Goal: Answer question/provide support: Share knowledge or assist other users

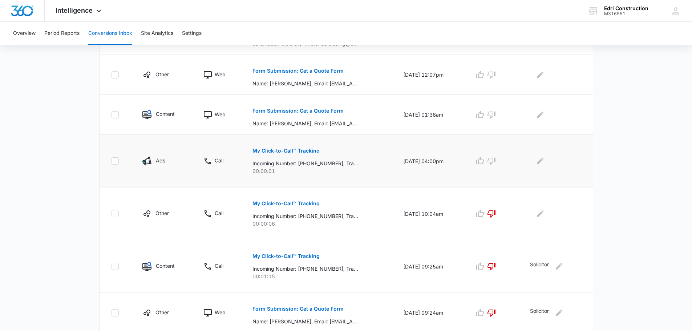
scroll to position [335, 0]
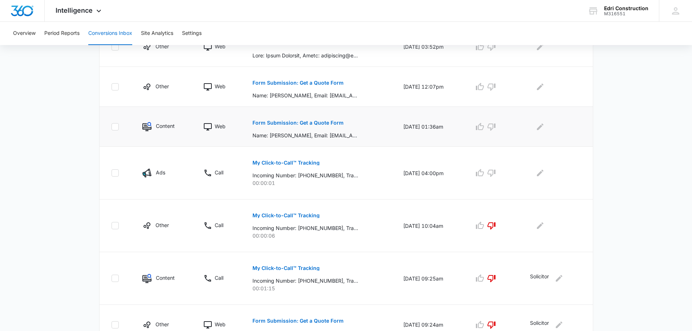
click at [323, 120] on button "Form Submission: Get a Quote Form" at bounding box center [298, 122] width 91 height 17
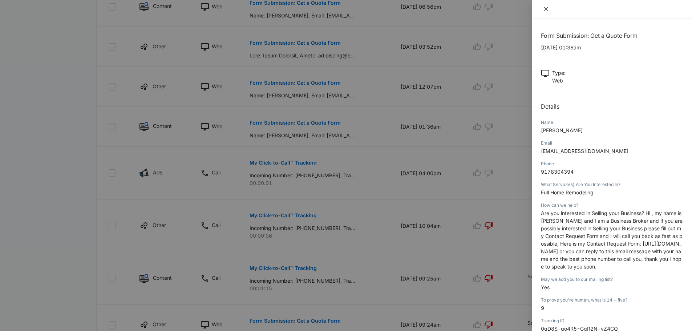
click at [549, 8] on icon "close" at bounding box center [546, 9] width 6 height 6
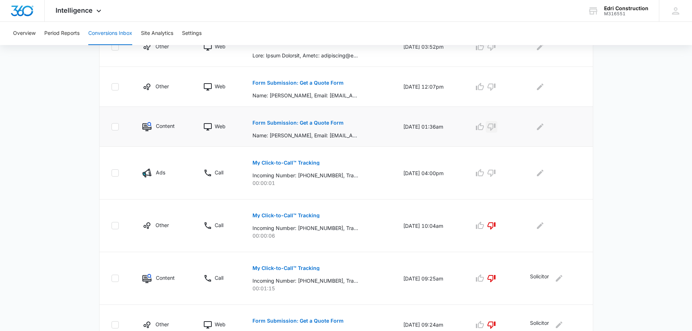
click at [496, 127] on icon "button" at bounding box center [491, 126] width 9 height 9
click at [543, 132] on button "Edit Comments" at bounding box center [540, 127] width 12 height 12
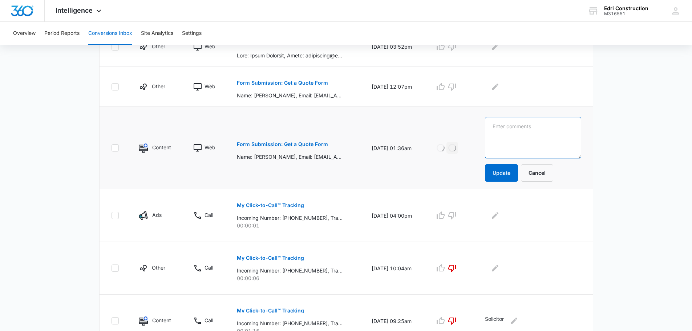
click at [543, 134] on textarea at bounding box center [533, 137] width 96 height 41
type textarea "Solicitor"
click at [512, 167] on button "Update" at bounding box center [501, 172] width 33 height 17
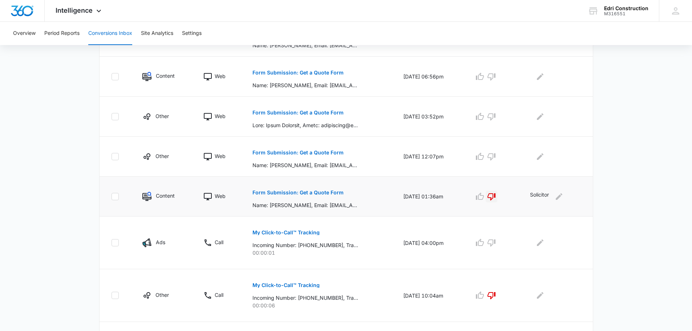
scroll to position [262, 0]
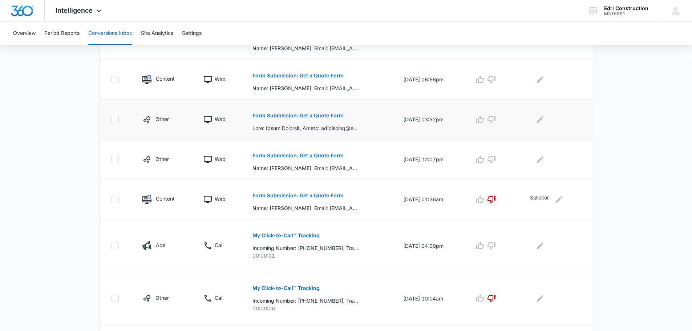
click at [308, 114] on p "Form Submission: Get a Quote Form" at bounding box center [298, 115] width 91 height 5
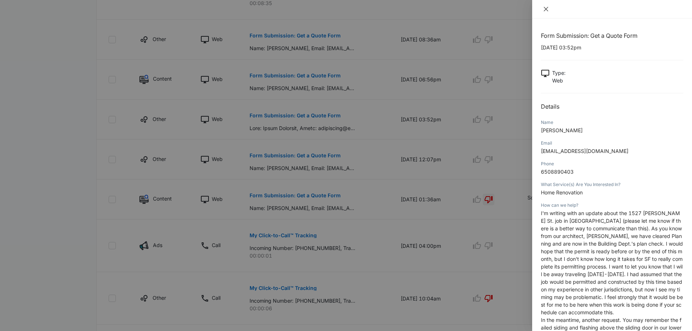
click at [549, 7] on button "Close" at bounding box center [546, 9] width 10 height 7
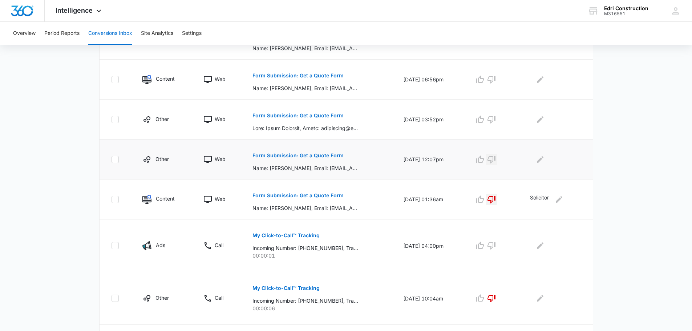
click at [495, 158] on icon "button" at bounding box center [491, 159] width 9 height 9
click at [545, 161] on icon "Edit Comments" at bounding box center [540, 159] width 9 height 9
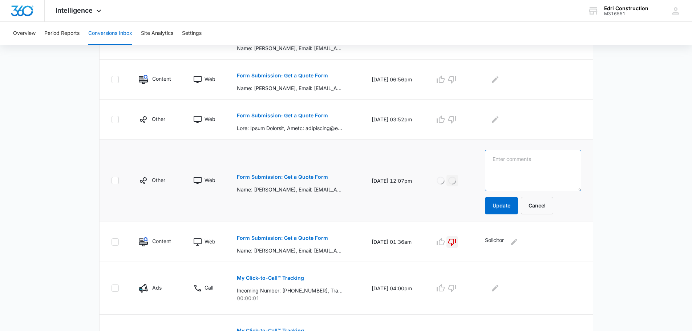
click at [549, 161] on textarea at bounding box center [533, 170] width 96 height 41
type textarea "O"
type textarea "Already sold client calling"
click at [515, 210] on button "Update" at bounding box center [501, 205] width 33 height 17
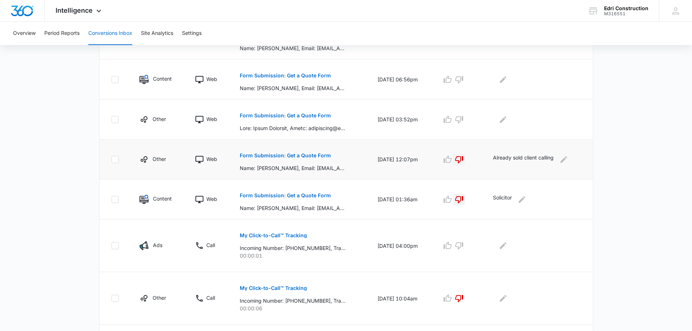
click at [303, 153] on p "Form Submission: Get a Quote Form" at bounding box center [285, 155] width 91 height 5
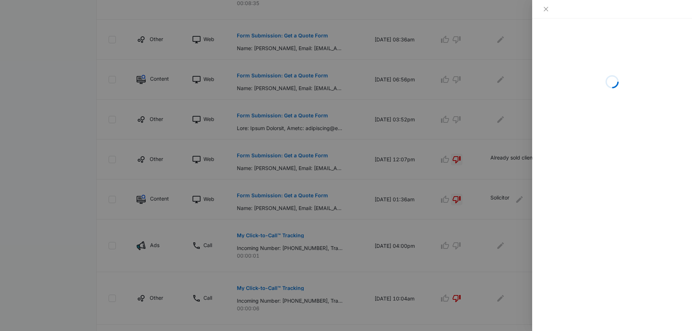
drag, startPoint x: 317, startPoint y: 112, endPoint x: 332, endPoint y: 105, distance: 16.1
click at [318, 112] on div at bounding box center [346, 165] width 692 height 331
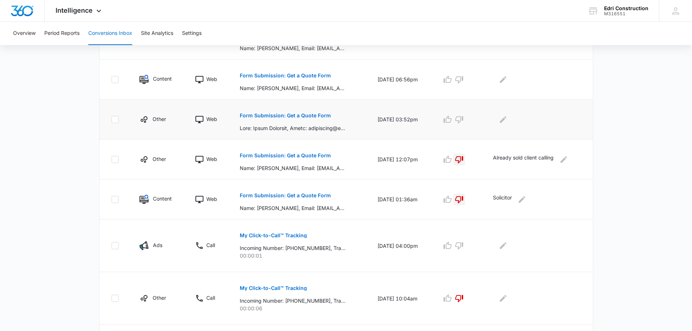
click at [309, 118] on button "Form Submission: Get a Quote Form" at bounding box center [285, 115] width 91 height 17
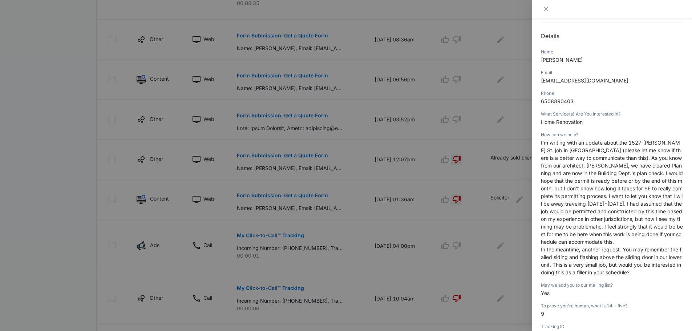
scroll to position [73, 0]
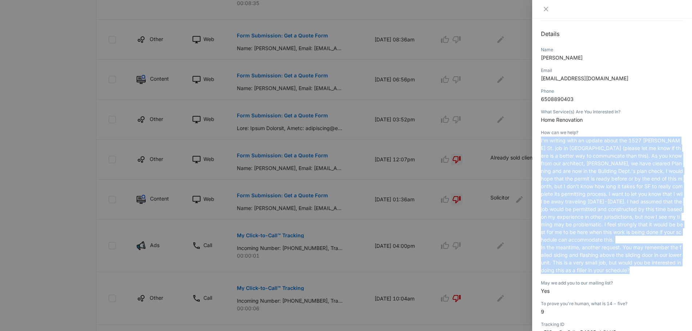
drag, startPoint x: 540, startPoint y: 140, endPoint x: 663, endPoint y: 270, distance: 179.7
click at [663, 270] on div "Form Submission: Get a Quote Form [DATE] 03:52pm Type : Web Details Name [PERSO…" at bounding box center [612, 175] width 160 height 312
copy p "I'm writing with an update about the 1527 [PERSON_NAME] St. job in [GEOGRAPHIC_…"
click at [543, 10] on icon "close" at bounding box center [546, 9] width 6 height 6
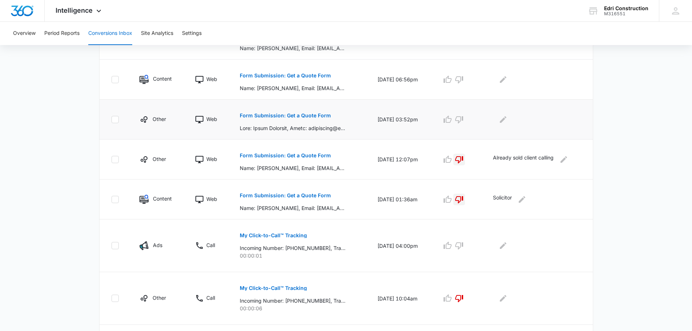
scroll to position [226, 0]
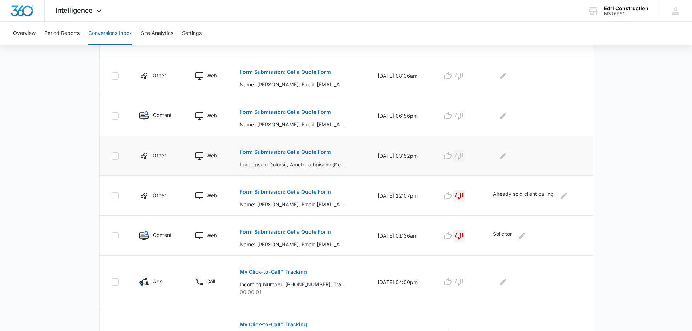
click at [462, 154] on icon "button" at bounding box center [459, 156] width 9 height 9
click at [533, 195] on p "Already sold client calling" at bounding box center [523, 196] width 61 height 12
copy div "Already sold client calling"
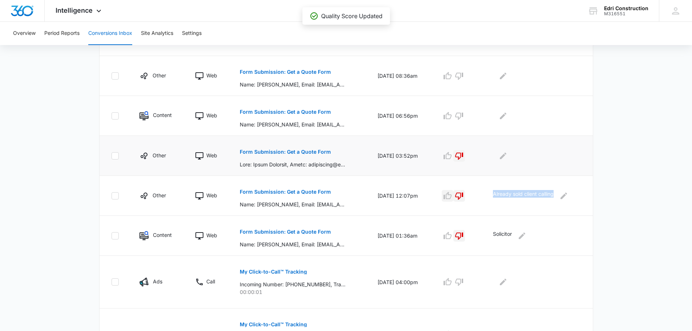
click at [451, 196] on icon "button" at bounding box center [448, 195] width 8 height 7
click at [516, 195] on p "Already sold client calling" at bounding box center [523, 196] width 61 height 12
click at [577, 195] on div "Already sold client calling" at bounding box center [537, 196] width 88 height 12
click at [567, 195] on icon "Edit Comments" at bounding box center [564, 195] width 7 height 7
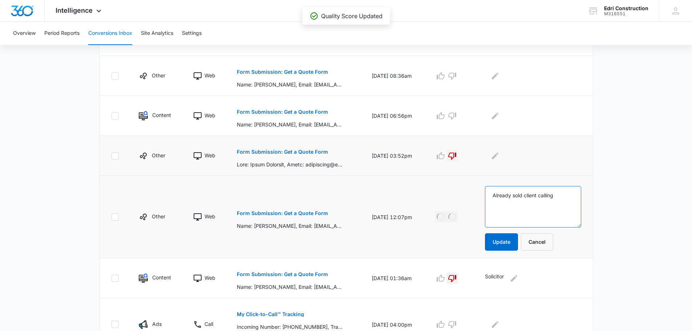
click at [539, 195] on textarea "Already sold client calling" at bounding box center [533, 206] width 96 height 41
click at [540, 195] on textarea "Already sold client calling" at bounding box center [533, 206] width 96 height 41
click at [541, 195] on textarea "Already sold client calling" at bounding box center [533, 206] width 96 height 41
click at [545, 195] on textarea "Already sold client calling" at bounding box center [533, 206] width 96 height 41
click at [561, 195] on textarea "Already sold client calling" at bounding box center [533, 206] width 96 height 41
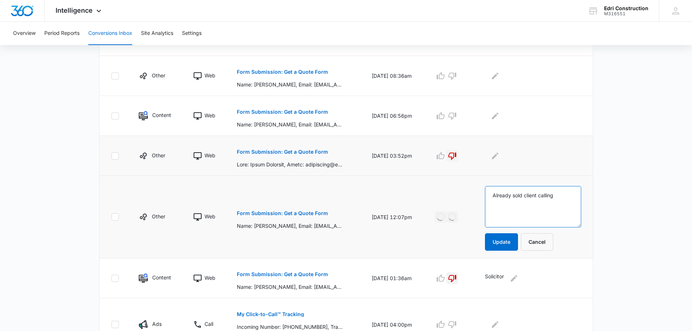
click at [561, 195] on textarea "Already sold client calling" at bounding box center [533, 206] width 96 height 41
type textarea "In contact via email"
click at [507, 245] on button "Update" at bounding box center [501, 241] width 33 height 17
click at [500, 155] on icon "Edit Comments" at bounding box center [495, 156] width 9 height 9
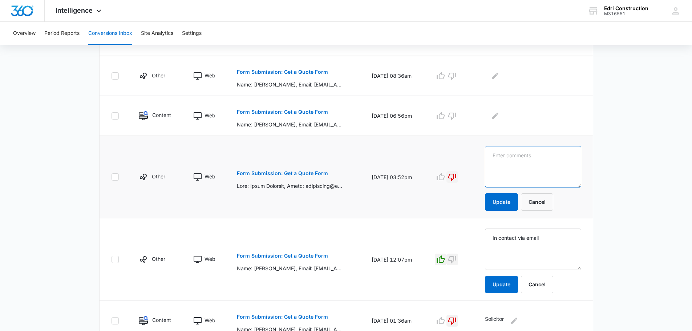
click at [525, 156] on textarea at bounding box center [533, 166] width 96 height 41
paste textarea "Already sold client calling"
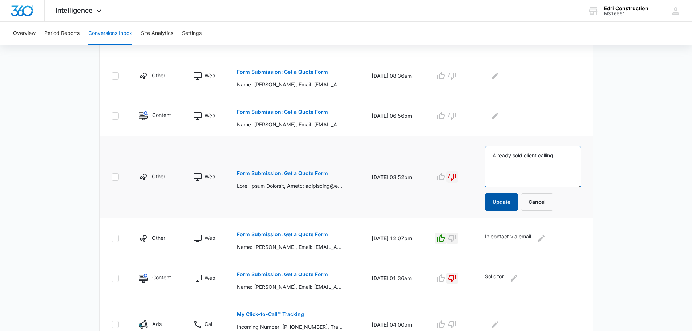
type textarea "Already sold client calling"
click at [513, 201] on button "Update" at bounding box center [501, 201] width 33 height 17
click at [311, 111] on p "Form Submission: Get a Quote Form" at bounding box center [282, 111] width 91 height 5
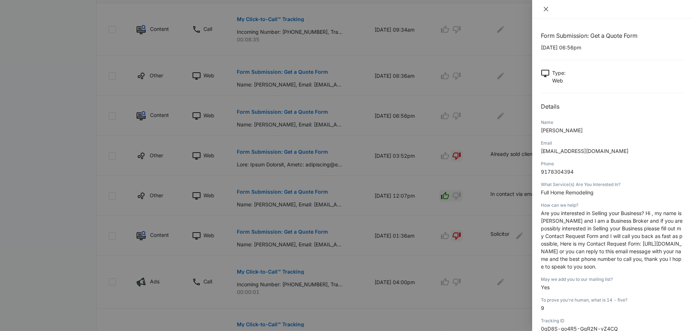
click at [547, 7] on icon "close" at bounding box center [546, 9] width 6 height 6
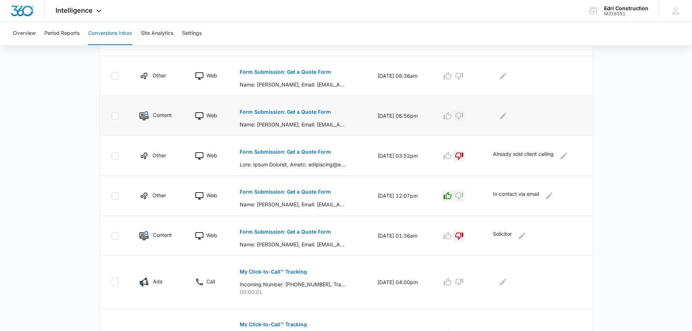
click at [463, 113] on icon "button" at bounding box center [459, 116] width 8 height 7
click at [503, 113] on icon "Edit Comments" at bounding box center [503, 116] width 9 height 9
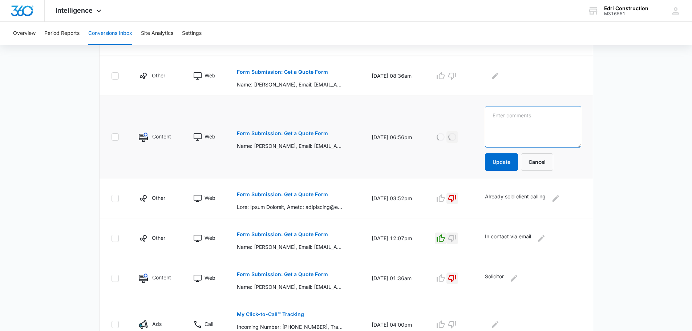
click at [519, 114] on textarea at bounding box center [533, 126] width 96 height 41
type textarea "Solicitor"
click at [509, 164] on button "Update" at bounding box center [501, 161] width 33 height 17
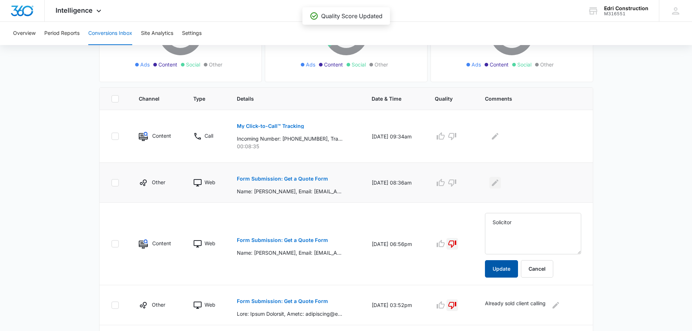
scroll to position [117, 0]
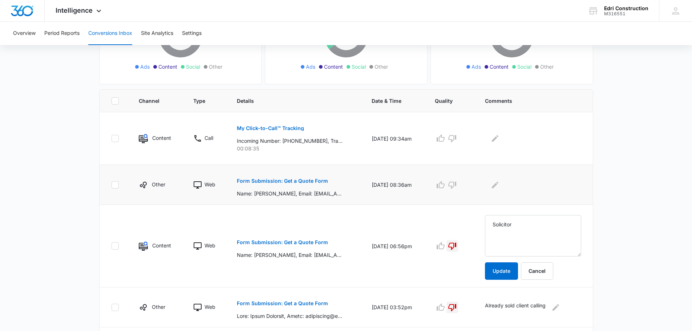
click at [312, 180] on p "Form Submission: Get a Quote Form" at bounding box center [282, 180] width 91 height 5
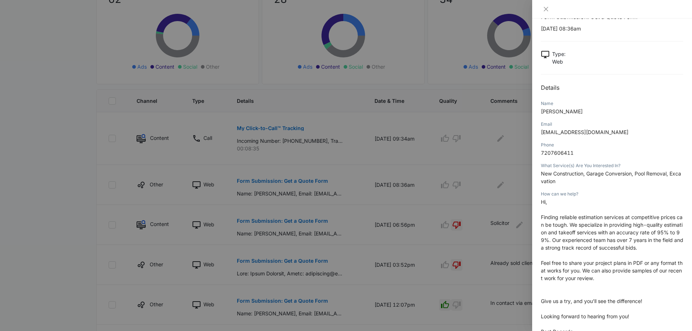
scroll to position [36, 0]
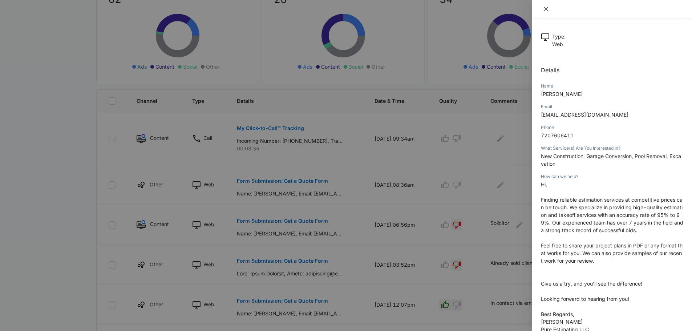
click at [546, 6] on icon "close" at bounding box center [546, 9] width 6 height 6
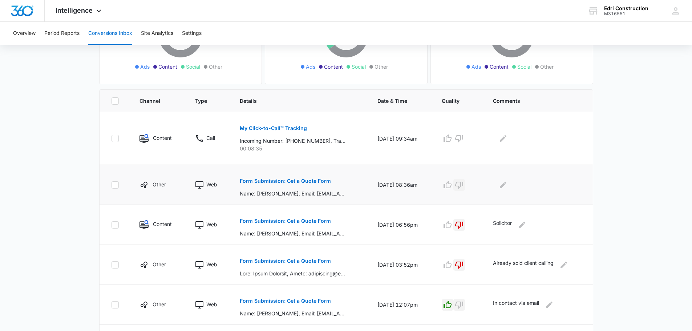
click at [463, 186] on icon "button" at bounding box center [459, 185] width 9 height 9
click at [504, 189] on icon "Edit Comments" at bounding box center [503, 185] width 9 height 9
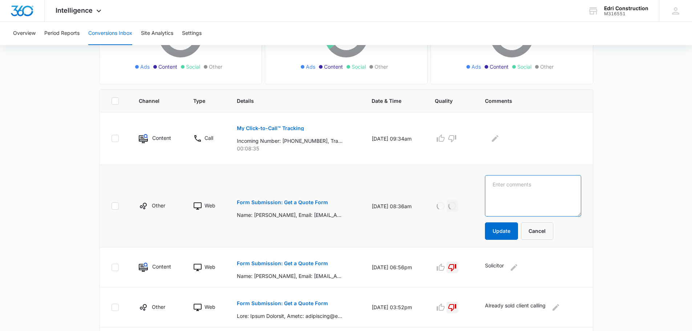
click at [520, 189] on textarea at bounding box center [533, 195] width 96 height 41
type textarea "Solicitor"
click at [508, 234] on button "Update" at bounding box center [501, 230] width 33 height 17
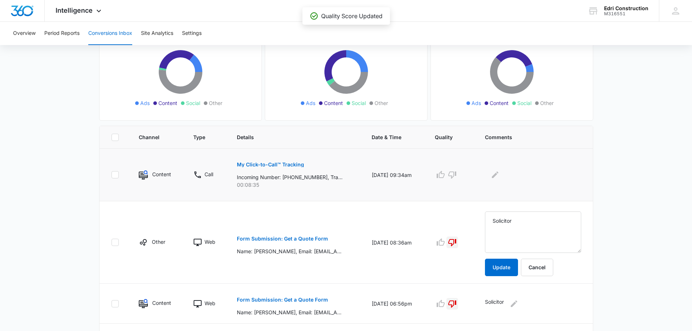
click at [295, 163] on p "My Click-to-Call™ Tracking" at bounding box center [270, 164] width 67 height 5
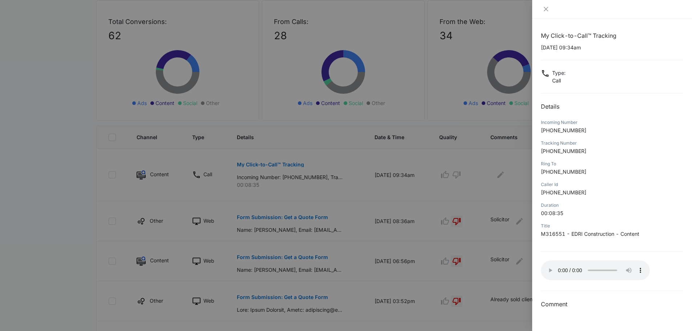
click at [456, 173] on div at bounding box center [346, 165] width 692 height 331
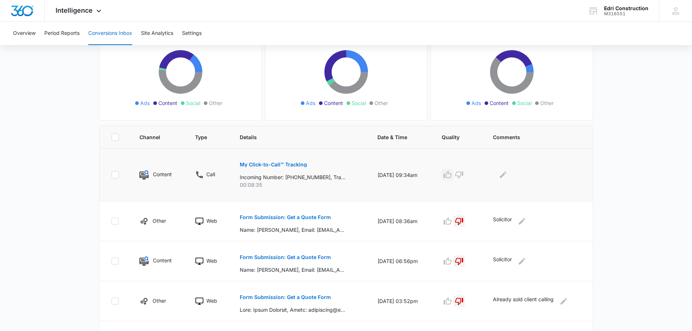
click at [451, 174] on icon "button" at bounding box center [447, 174] width 9 height 9
click at [512, 178] on div at bounding box center [537, 175] width 88 height 12
click at [499, 178] on div at bounding box center [537, 175] width 88 height 12
click at [508, 178] on icon "Edit Comments" at bounding box center [503, 174] width 9 height 9
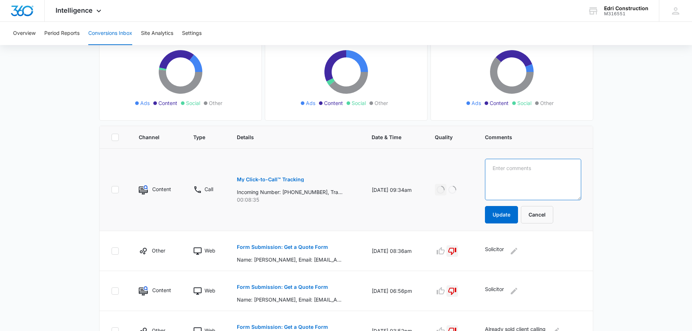
click at [527, 172] on textarea at bounding box center [533, 179] width 96 height 41
type textarea "Booked client for stucco and paint"
click at [509, 220] on button "Update" at bounding box center [501, 214] width 33 height 17
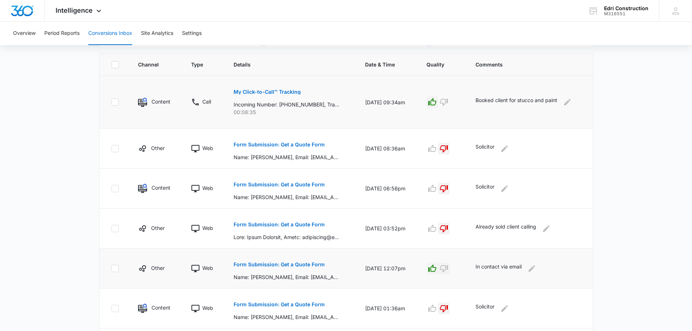
scroll to position [371, 0]
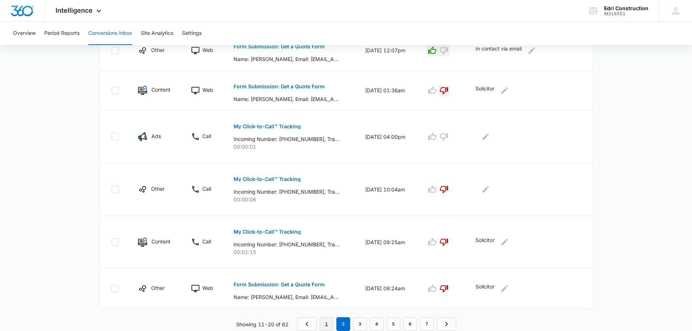
click at [325, 321] on link "1" at bounding box center [327, 324] width 14 height 14
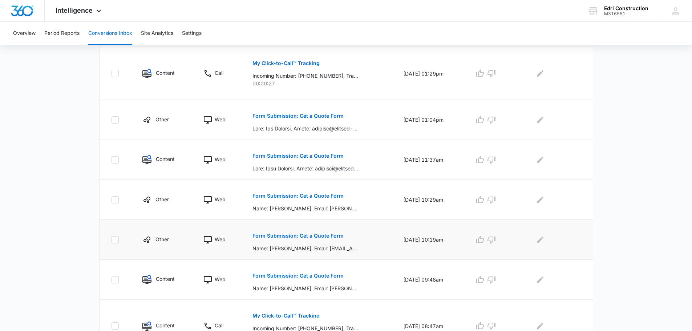
scroll to position [358, 0]
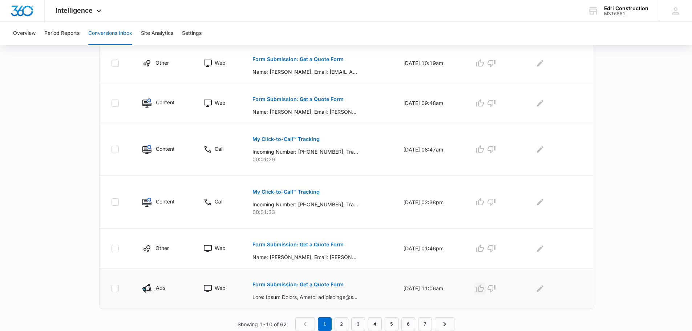
click at [482, 289] on icon "button" at bounding box center [480, 288] width 9 height 9
click at [541, 291] on icon "Edit Comments" at bounding box center [540, 288] width 7 height 7
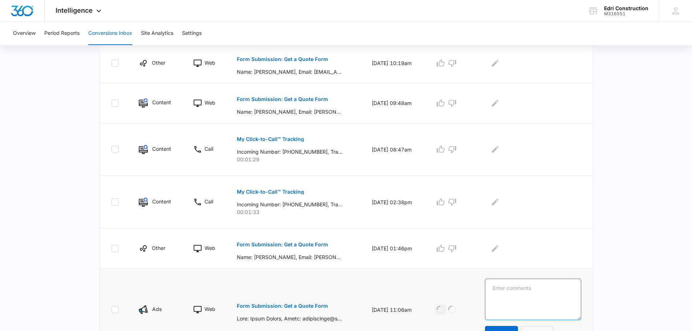
click at [543, 286] on textarea at bounding box center [533, 299] width 96 height 41
type textarea "H"
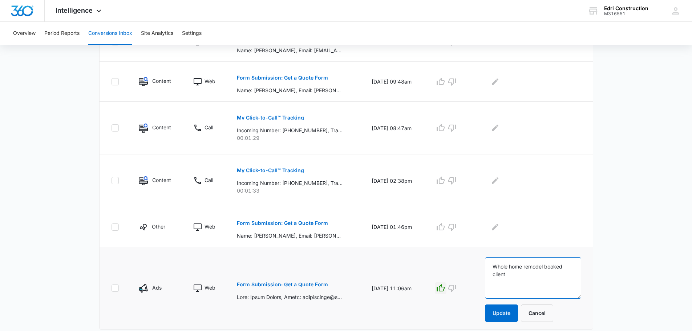
scroll to position [401, 0]
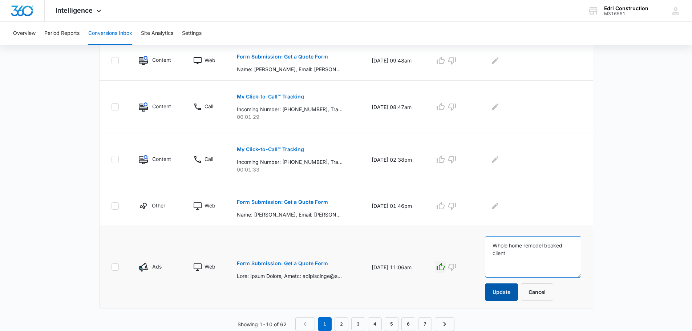
type textarea "Whole home remodel booked client"
click at [499, 293] on button "Update" at bounding box center [501, 291] width 33 height 17
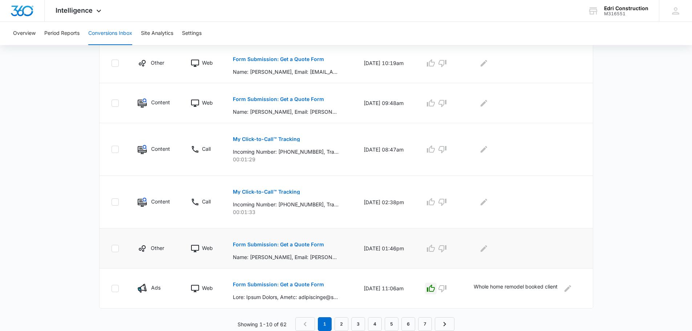
click at [306, 243] on p "Form Submission: Get a Quote Form" at bounding box center [278, 244] width 91 height 5
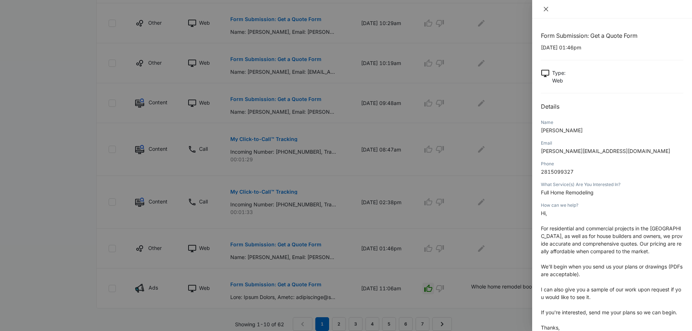
click at [547, 8] on icon "close" at bounding box center [546, 9] width 4 height 4
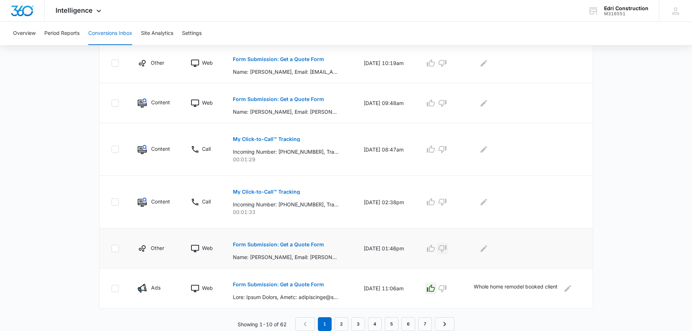
click at [447, 251] on icon "button" at bounding box center [442, 248] width 9 height 9
click at [488, 249] on icon "Edit Comments" at bounding box center [484, 248] width 9 height 9
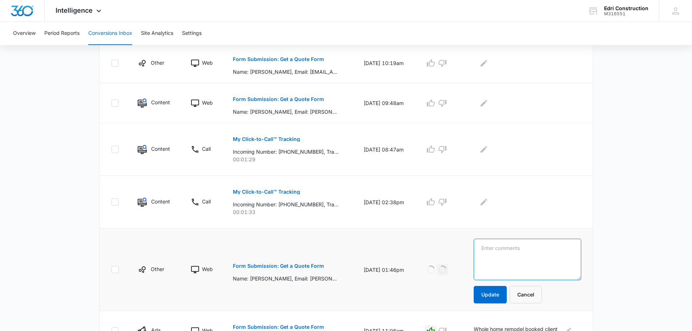
click at [500, 249] on textarea at bounding box center [527, 259] width 107 height 41
type textarea "Solicitor"
click at [486, 299] on button "Update" at bounding box center [490, 294] width 33 height 17
click at [488, 292] on button "Update" at bounding box center [490, 294] width 33 height 17
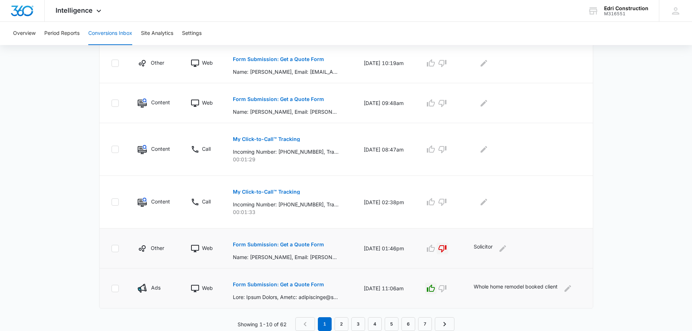
click at [499, 294] on td "Whole home remodel booked client" at bounding box center [529, 289] width 128 height 40
click at [282, 193] on p "My Click-to-Call™ Tracking" at bounding box center [266, 191] width 67 height 5
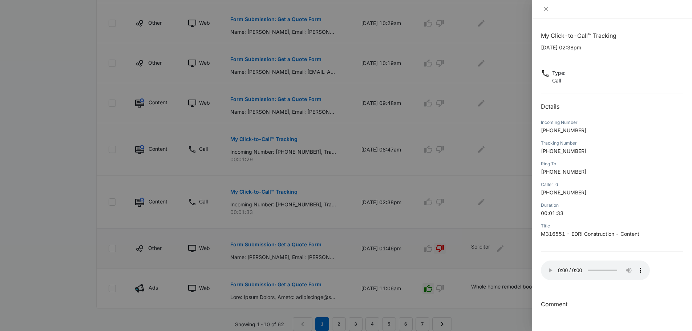
click at [546, 5] on div at bounding box center [612, 9] width 160 height 19
click at [545, 14] on div at bounding box center [612, 9] width 160 height 19
click at [546, 10] on icon "close" at bounding box center [546, 9] width 6 height 6
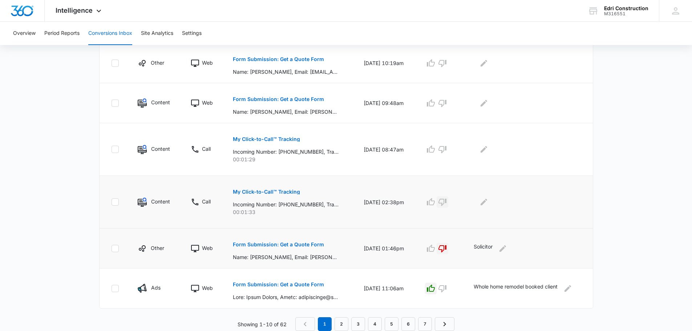
click at [446, 202] on icon "button" at bounding box center [442, 202] width 9 height 9
click at [485, 201] on icon "Edit Comments" at bounding box center [484, 202] width 9 height 9
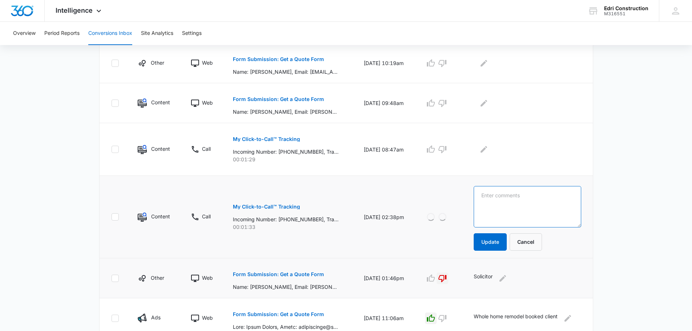
click at [509, 198] on textarea at bounding box center [527, 206] width 107 height 41
type textarea "Solicitor"
click at [500, 241] on button "Update" at bounding box center [490, 241] width 33 height 17
click at [281, 138] on p "My Click-to-Call™ Tracking" at bounding box center [266, 139] width 67 height 5
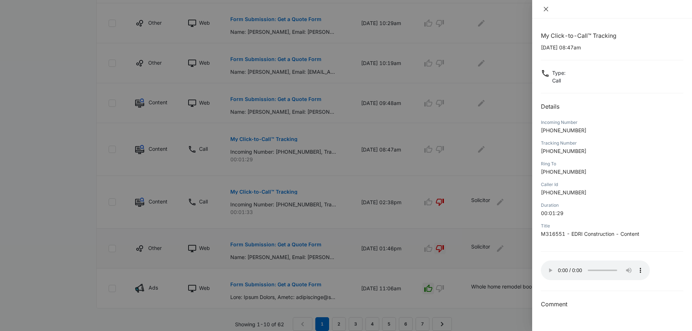
click at [546, 9] on icon "close" at bounding box center [546, 9] width 4 height 4
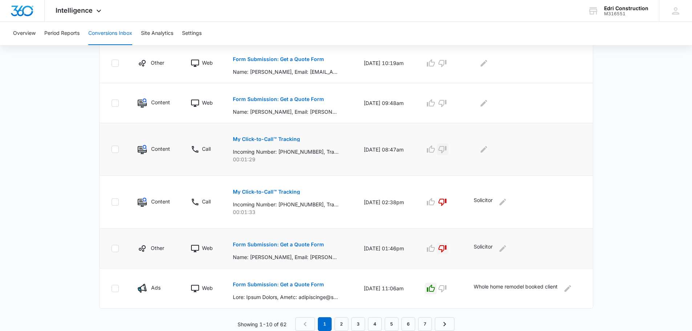
click at [444, 152] on icon "button" at bounding box center [442, 149] width 9 height 9
click at [488, 151] on icon "Edit Comments" at bounding box center [484, 149] width 9 height 9
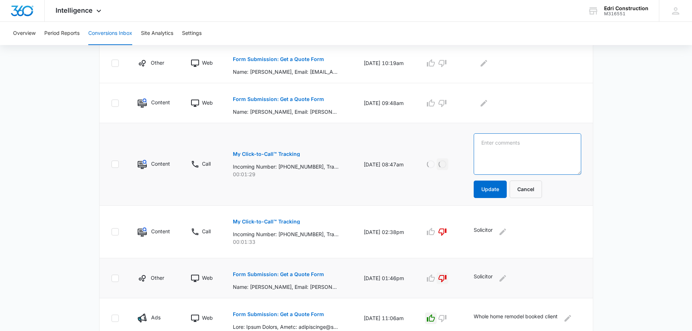
click at [490, 150] on textarea at bounding box center [527, 153] width 107 height 41
type textarea "Solicitor"
click at [496, 188] on button "Update" at bounding box center [490, 189] width 33 height 17
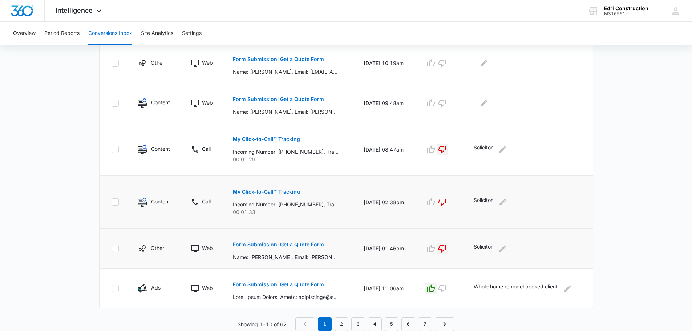
click at [503, 192] on td "Solicitor" at bounding box center [529, 202] width 128 height 53
click at [310, 101] on p "Form Submission: Get a Quote Form" at bounding box center [278, 99] width 91 height 5
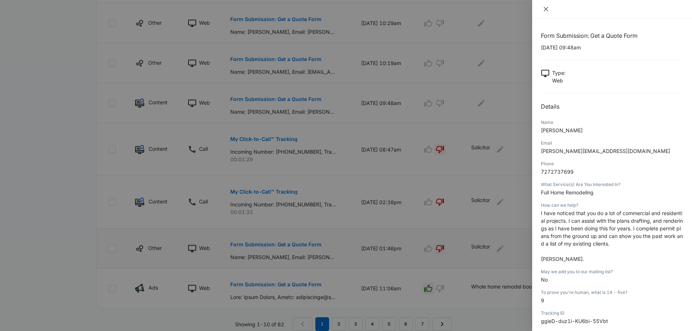
click at [545, 9] on icon "close" at bounding box center [546, 9] width 4 height 4
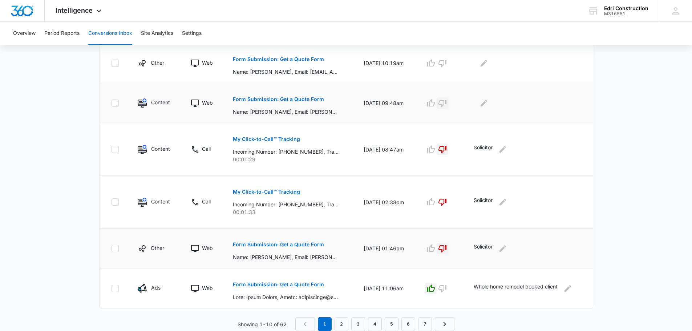
click at [447, 102] on icon "button" at bounding box center [443, 103] width 8 height 7
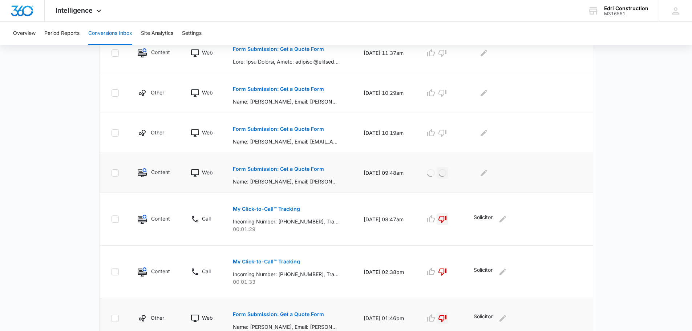
scroll to position [286, 0]
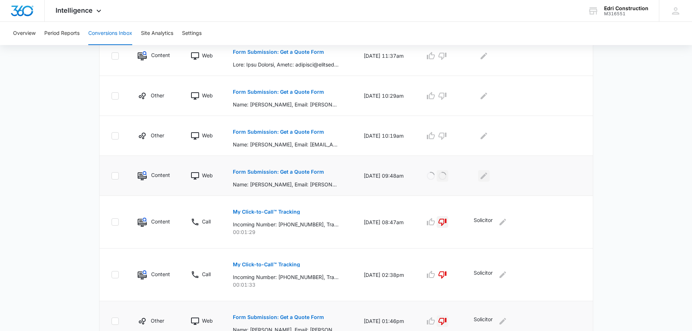
click at [485, 176] on icon "Edit Comments" at bounding box center [484, 175] width 7 height 7
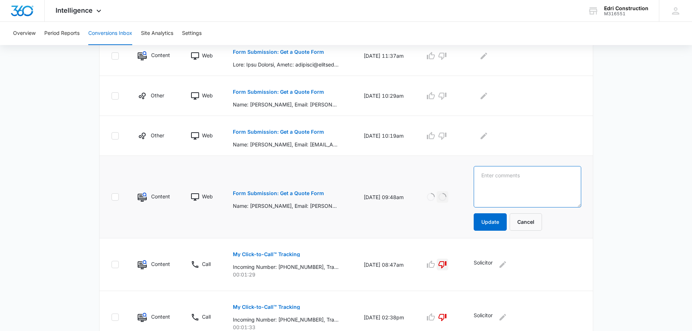
click at [495, 176] on textarea at bounding box center [527, 186] width 107 height 41
type textarea "Solicitor"
click at [490, 227] on button "Update" at bounding box center [490, 221] width 33 height 17
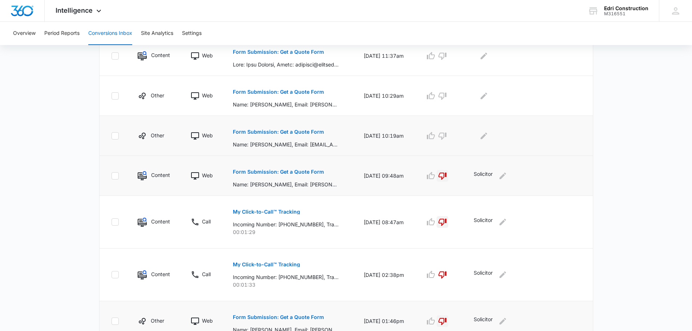
click at [296, 131] on p "Form Submission: Get a Quote Form" at bounding box center [278, 131] width 91 height 5
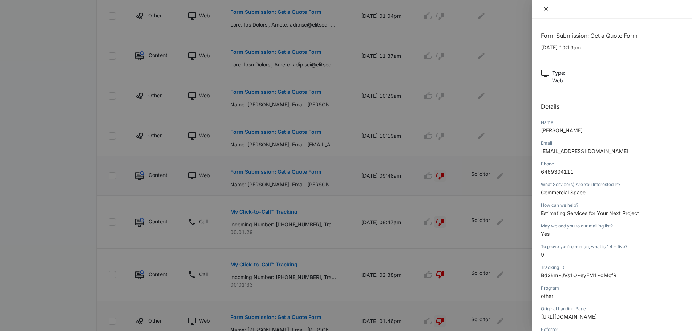
click at [549, 8] on button "Close" at bounding box center [546, 9] width 10 height 7
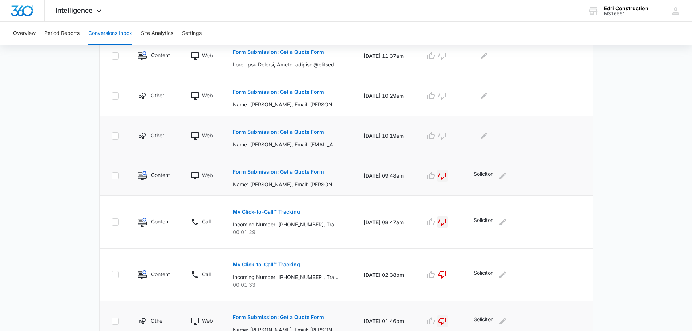
click at [310, 132] on p "Form Submission: Get a Quote Form" at bounding box center [278, 131] width 91 height 5
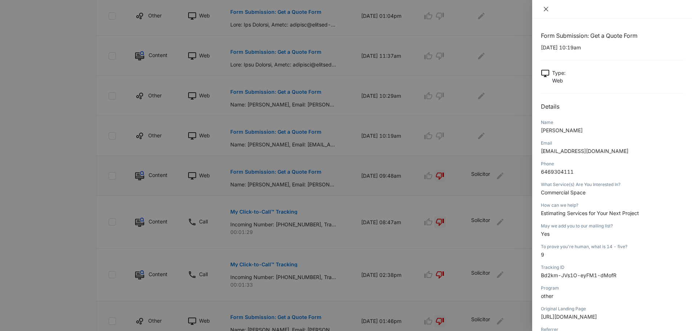
click at [545, 11] on icon "close" at bounding box center [546, 9] width 6 height 6
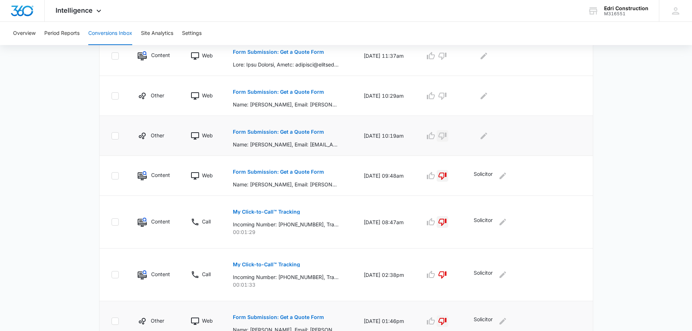
click at [447, 140] on icon "button" at bounding box center [442, 136] width 9 height 9
click at [486, 140] on icon "Edit Comments" at bounding box center [484, 136] width 9 height 9
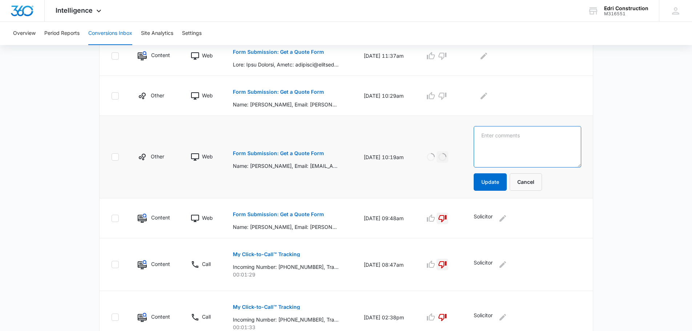
click at [486, 140] on textarea at bounding box center [527, 146] width 107 height 41
click at [518, 127] on textarea "So" at bounding box center [527, 146] width 107 height 41
type textarea "Solicitor"
click at [495, 185] on button "Update" at bounding box center [490, 181] width 33 height 17
click at [494, 186] on button "Update" at bounding box center [490, 181] width 33 height 17
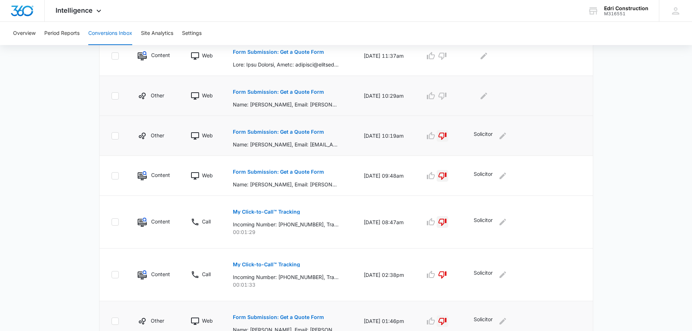
click at [278, 92] on p "Form Submission: Get a Quote Form" at bounding box center [278, 91] width 91 height 5
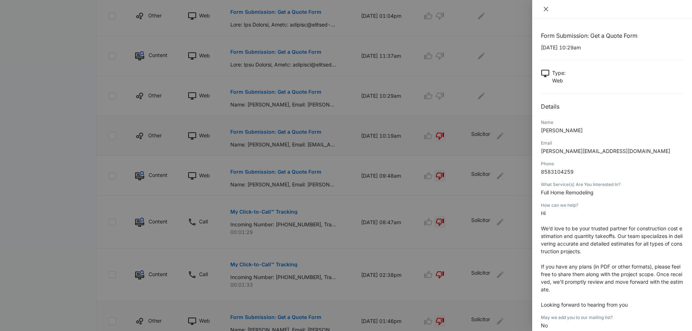
click at [546, 10] on icon "close" at bounding box center [546, 9] width 6 height 6
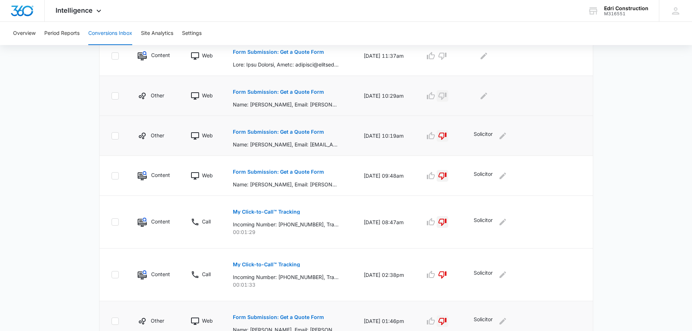
click at [447, 96] on icon "button" at bounding box center [442, 96] width 9 height 9
click at [488, 97] on icon "Edit Comments" at bounding box center [484, 96] width 9 height 9
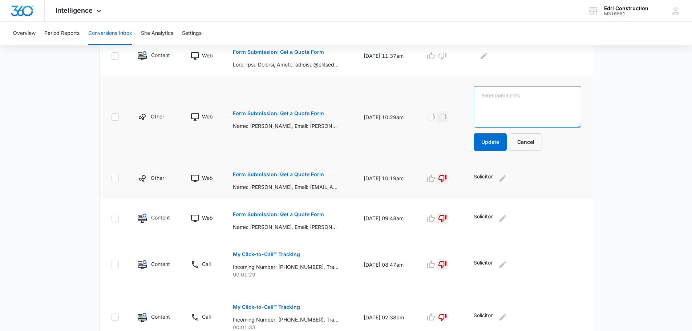
click at [504, 97] on textarea at bounding box center [527, 106] width 107 height 41
type textarea "Solicitor"
click at [491, 145] on button "Update" at bounding box center [490, 141] width 33 height 17
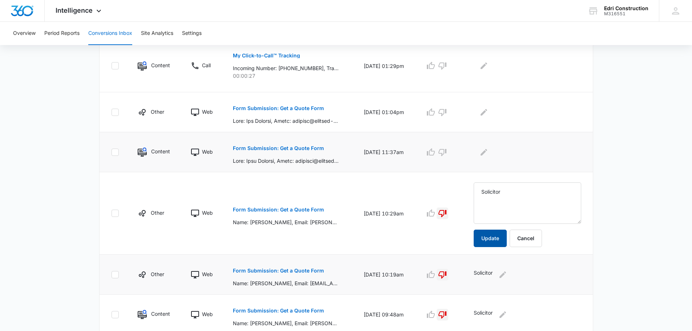
scroll to position [177, 0]
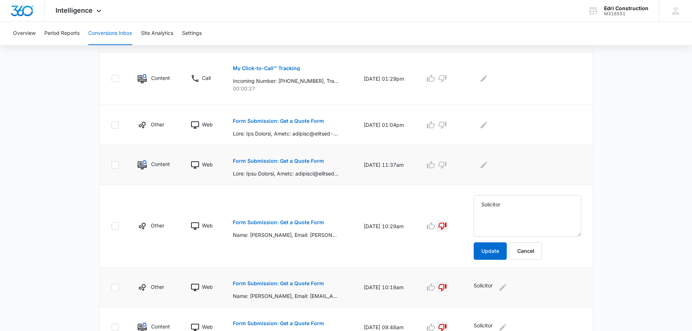
click at [290, 160] on p "Form Submission: Get a Quote Form" at bounding box center [278, 160] width 91 height 5
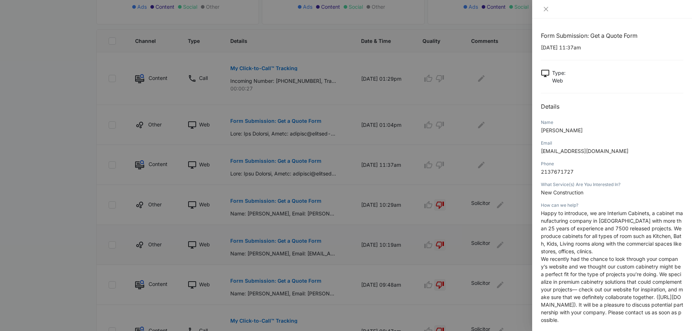
click at [540, 6] on div at bounding box center [612, 9] width 160 height 19
click at [546, 7] on icon "close" at bounding box center [546, 9] width 6 height 6
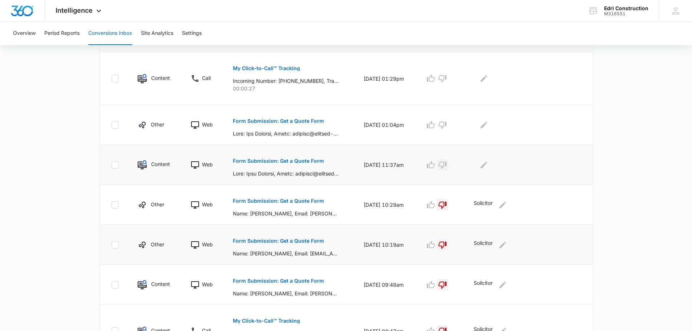
click at [447, 165] on icon "button" at bounding box center [443, 165] width 8 height 7
click at [487, 164] on icon "Edit Comments" at bounding box center [484, 164] width 7 height 7
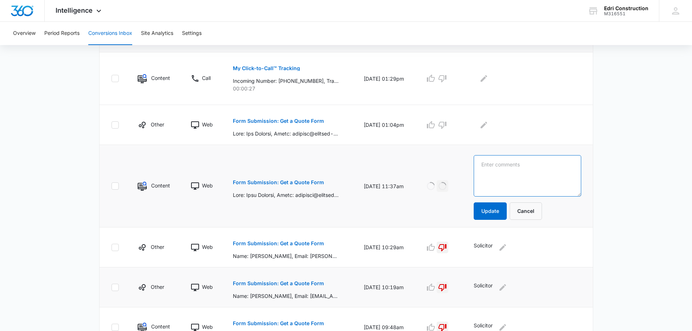
click at [504, 164] on textarea at bounding box center [527, 175] width 107 height 41
type textarea "Cabinet Solicitor"
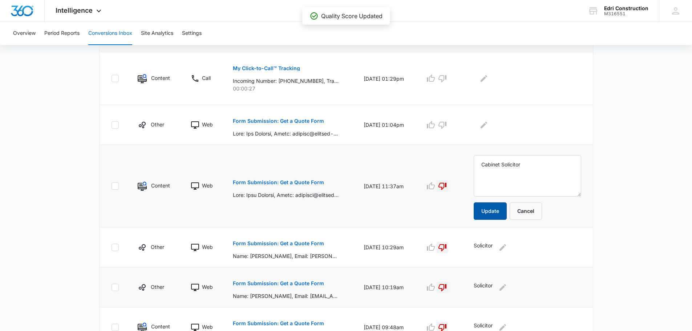
click at [492, 211] on button "Update" at bounding box center [490, 210] width 33 height 17
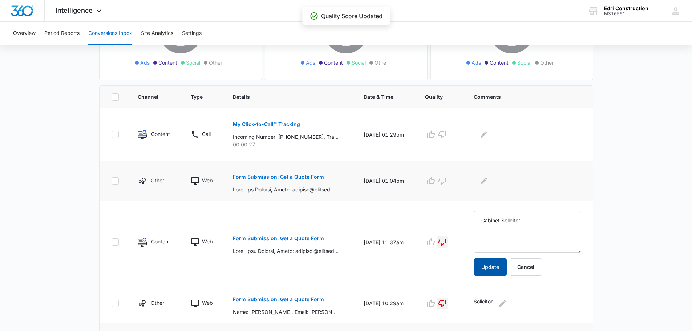
scroll to position [104, 0]
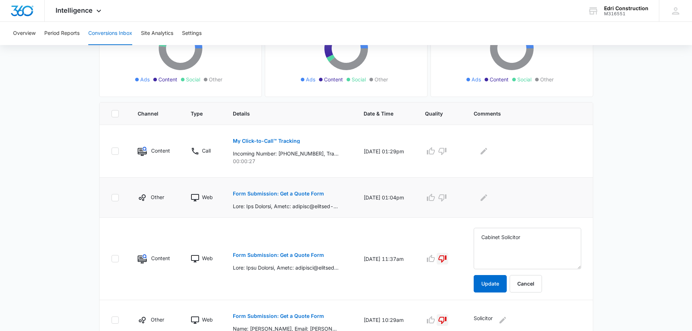
click at [295, 194] on p "Form Submission: Get a Quote Form" at bounding box center [278, 193] width 91 height 5
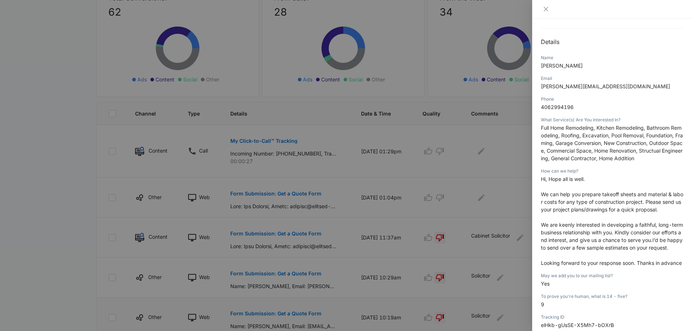
scroll to position [73, 0]
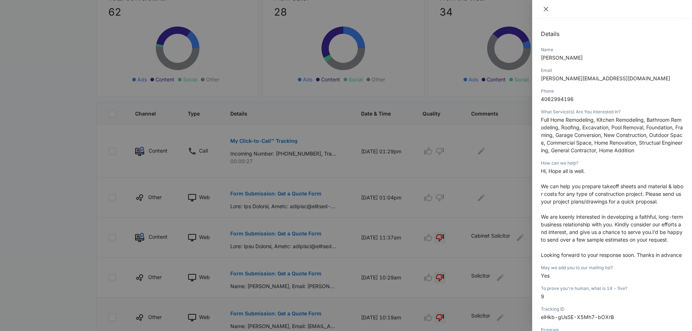
click at [543, 7] on icon "close" at bounding box center [546, 9] width 6 height 6
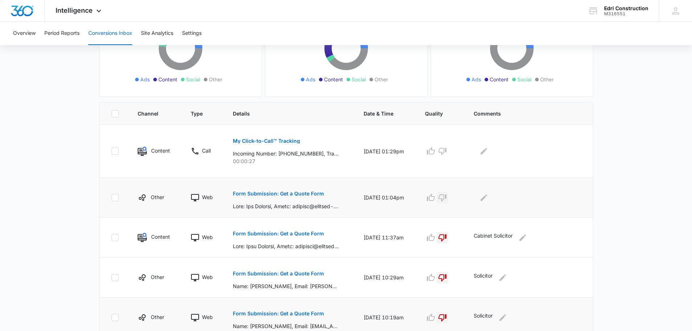
click at [443, 197] on icon "button" at bounding box center [442, 197] width 9 height 9
click at [485, 199] on icon "Edit Comments" at bounding box center [484, 197] width 7 height 7
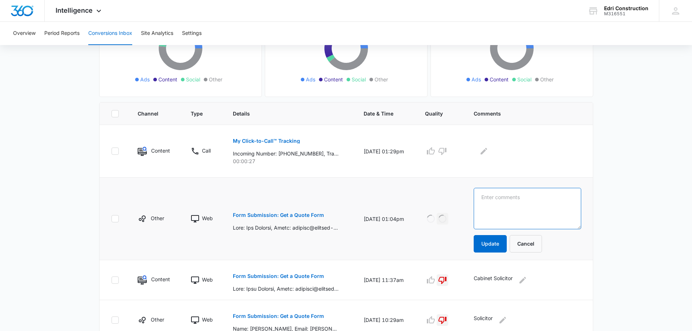
click at [501, 199] on textarea at bounding box center [527, 208] width 107 height 41
type textarea "a"
type textarea "Solicitor"
click at [492, 240] on button "Update" at bounding box center [490, 243] width 33 height 17
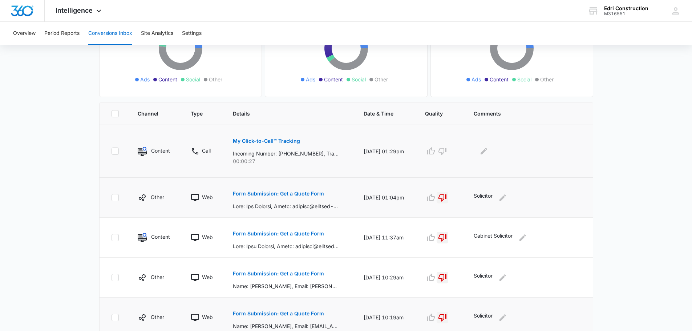
click at [281, 140] on p "My Click-to-Call™ Tracking" at bounding box center [266, 140] width 67 height 5
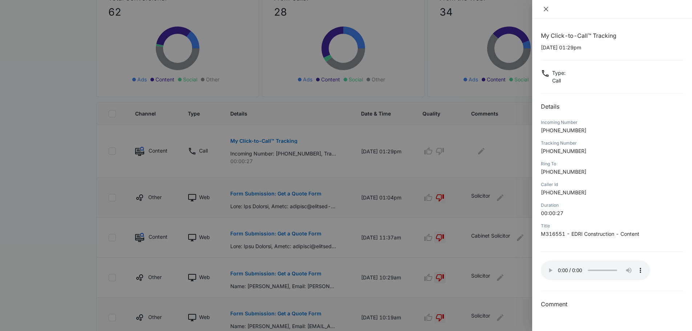
click at [547, 10] on icon "close" at bounding box center [546, 9] width 4 height 4
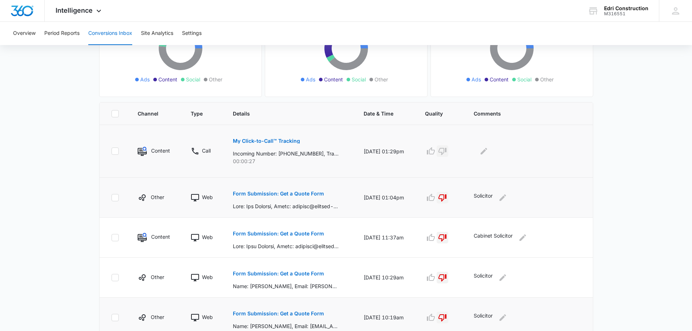
click at [448, 156] on button "button" at bounding box center [443, 151] width 12 height 12
click at [485, 157] on td at bounding box center [529, 151] width 128 height 53
click at [486, 152] on icon "Edit Comments" at bounding box center [484, 151] width 7 height 7
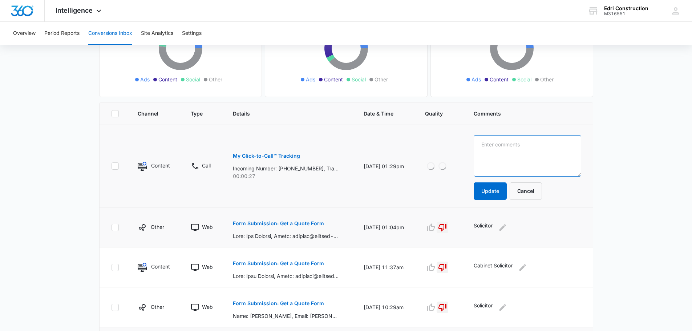
click at [502, 147] on textarea at bounding box center [527, 155] width 107 height 41
type textarea "Solicitor"
click at [488, 192] on button "Update" at bounding box center [490, 190] width 33 height 17
click at [486, 193] on button "Update" at bounding box center [490, 190] width 33 height 17
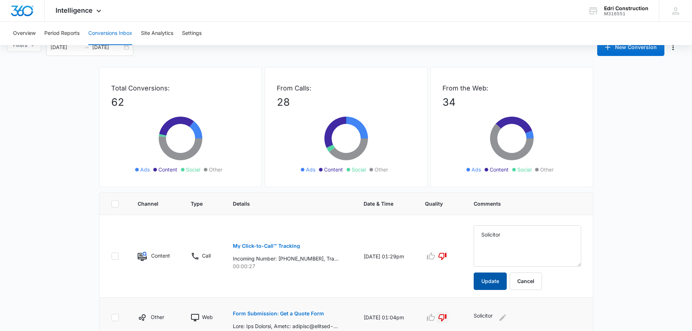
scroll to position [0, 0]
